Goal: Task Accomplishment & Management: Complete application form

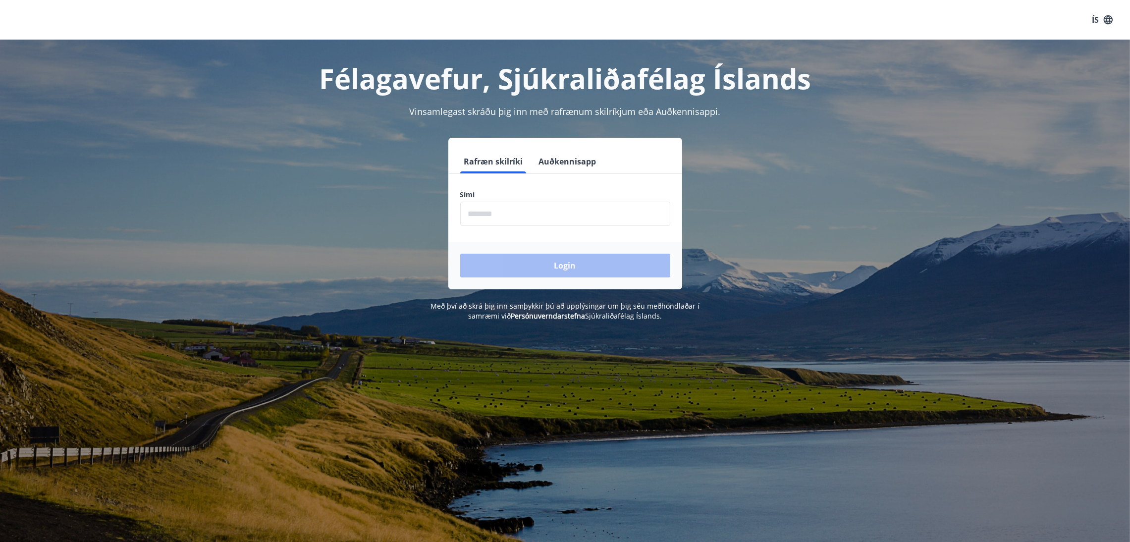
click at [488, 218] on input "phone" at bounding box center [565, 214] width 210 height 24
click at [503, 211] on input "phone" at bounding box center [565, 214] width 210 height 24
click at [569, 206] on input "phone" at bounding box center [565, 214] width 210 height 24
type input "********"
click at [562, 253] on div "Login" at bounding box center [565, 266] width 234 height 48
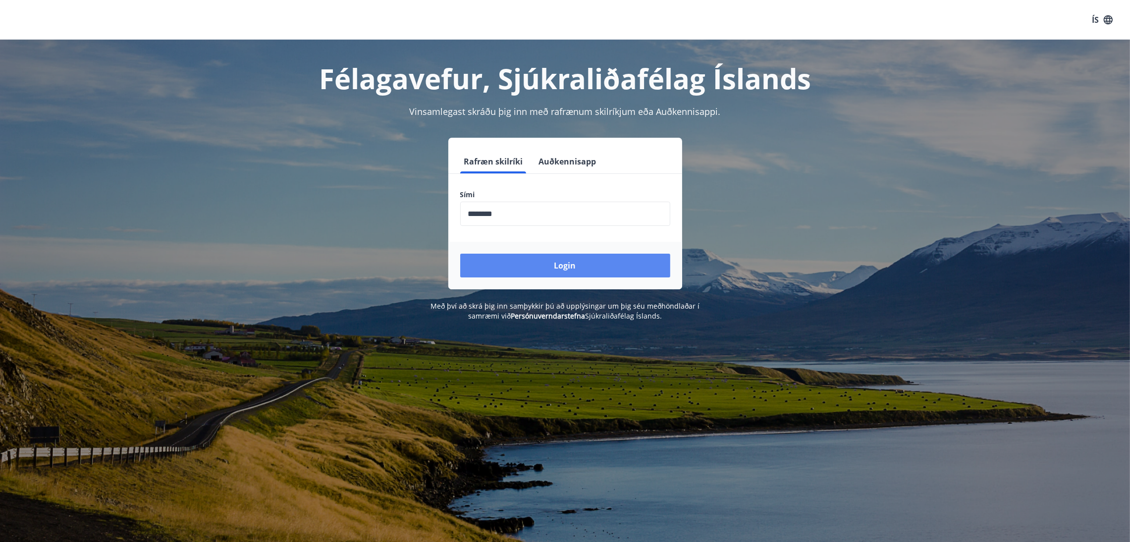
click at [558, 261] on button "Login" at bounding box center [565, 266] width 210 height 24
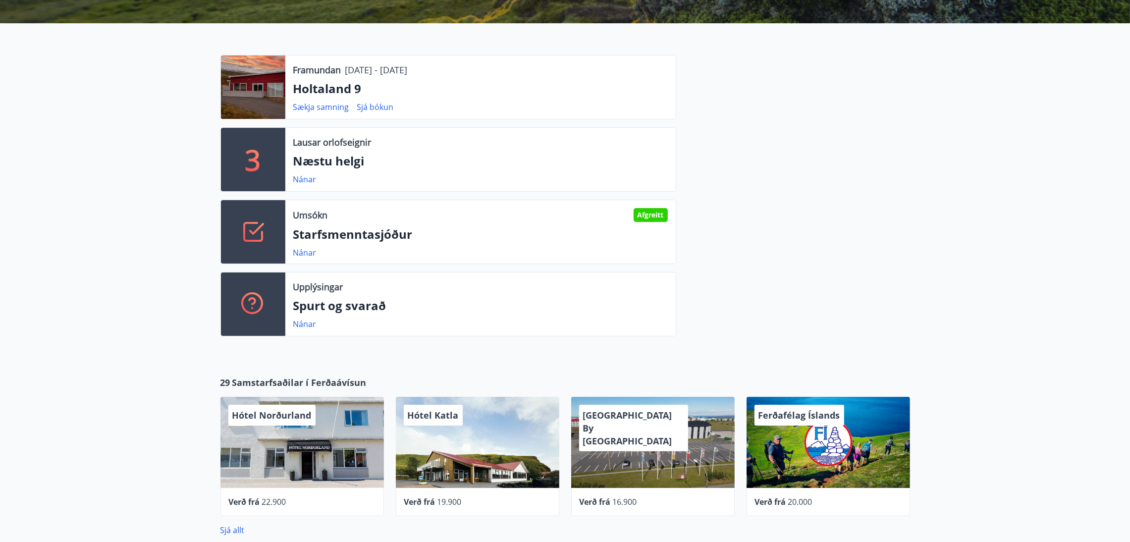
scroll to position [268, 0]
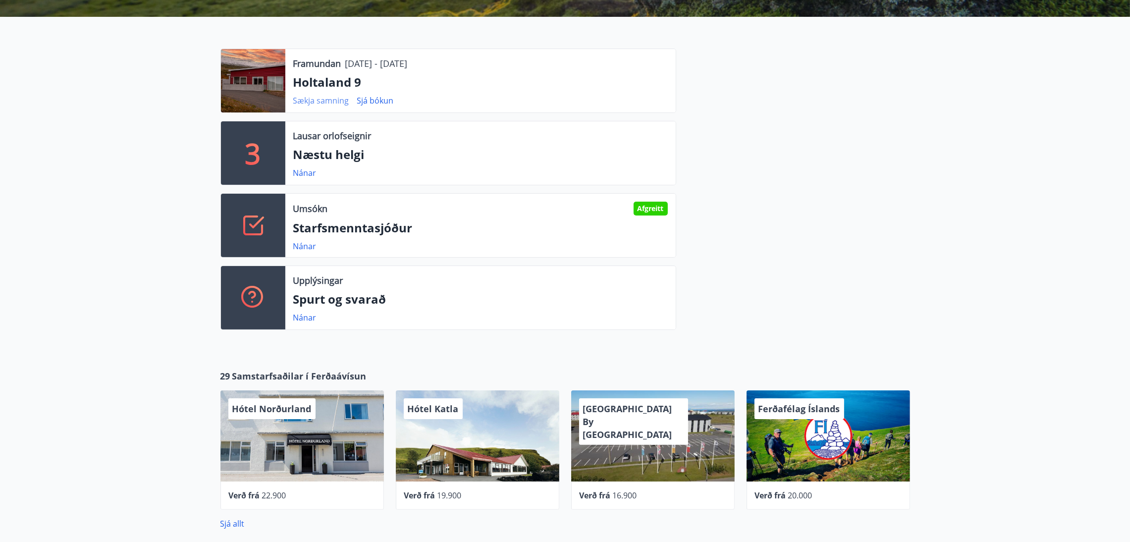
click at [328, 95] on link "Sækja samning" at bounding box center [321, 100] width 56 height 11
